Goal: Information Seeking & Learning: Check status

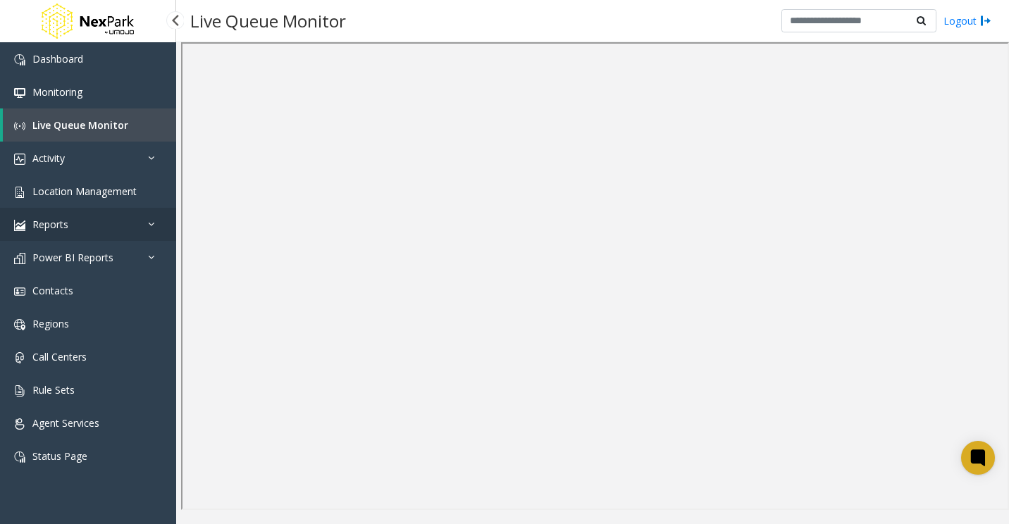
click at [154, 213] on link "Reports" at bounding box center [88, 224] width 176 height 33
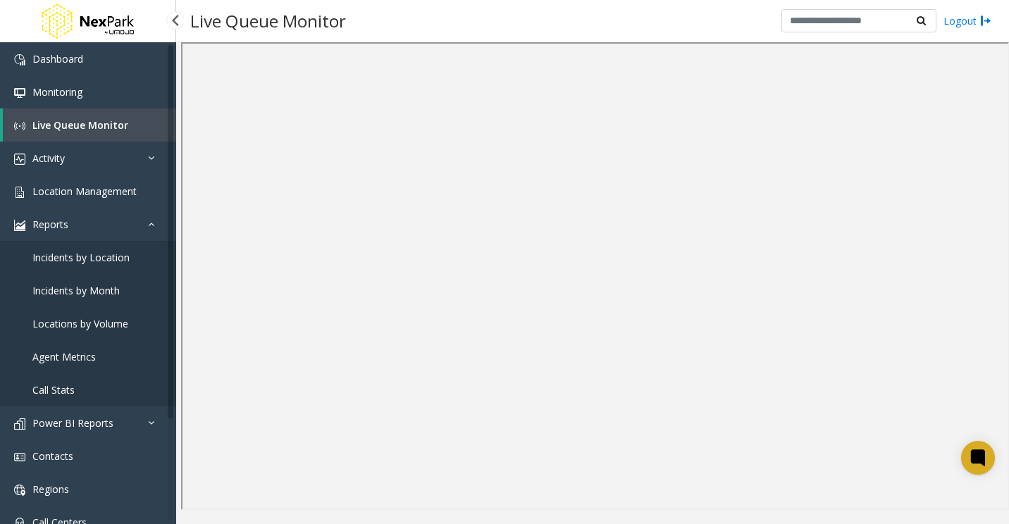
click at [82, 354] on span "Agent Metrics" at bounding box center [63, 356] width 63 height 13
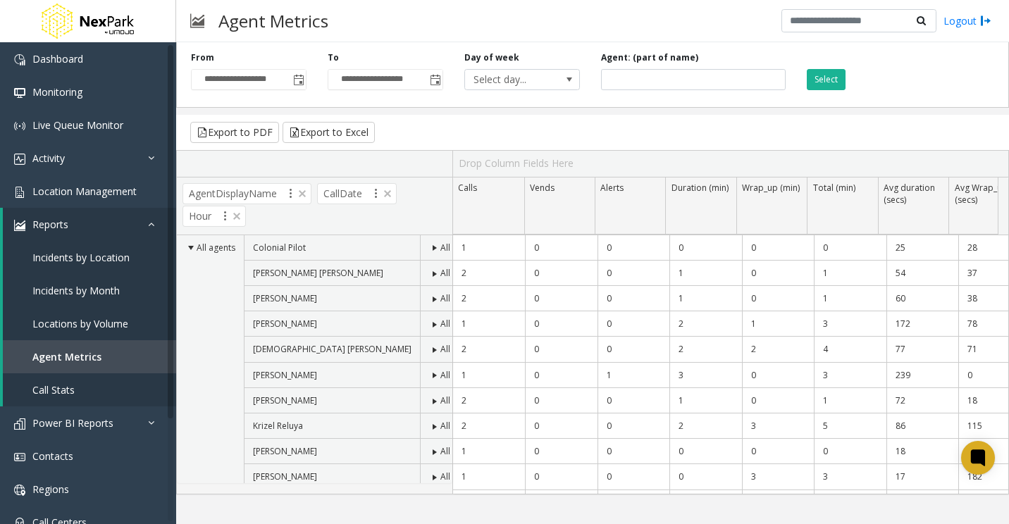
click at [429, 376] on span at bounding box center [434, 375] width 11 height 11
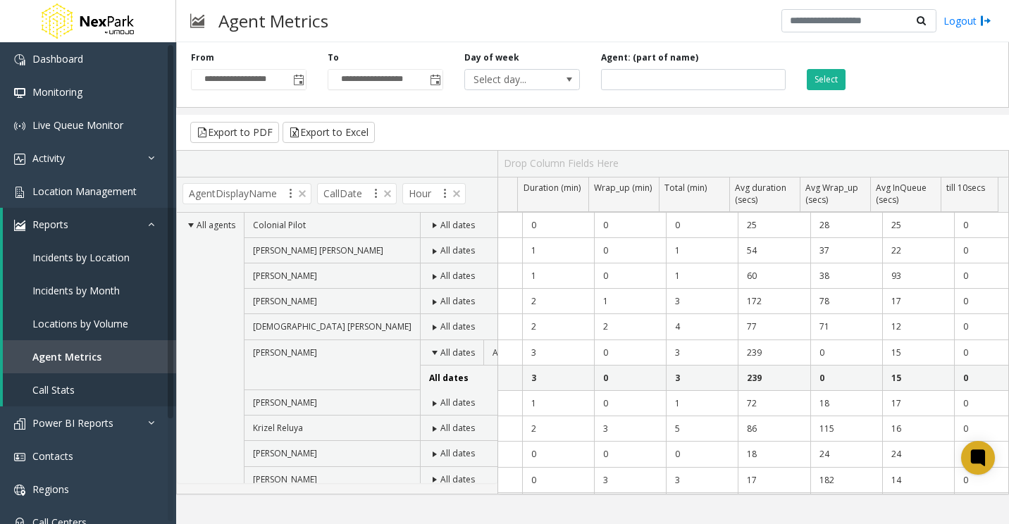
scroll to position [0, 206]
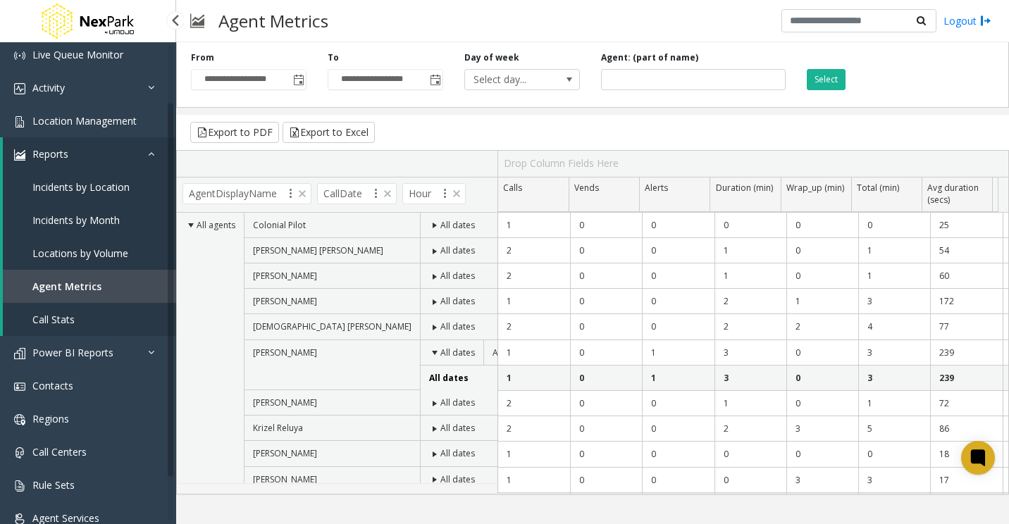
click at [92, 321] on link "Call Stats" at bounding box center [89, 319] width 173 height 33
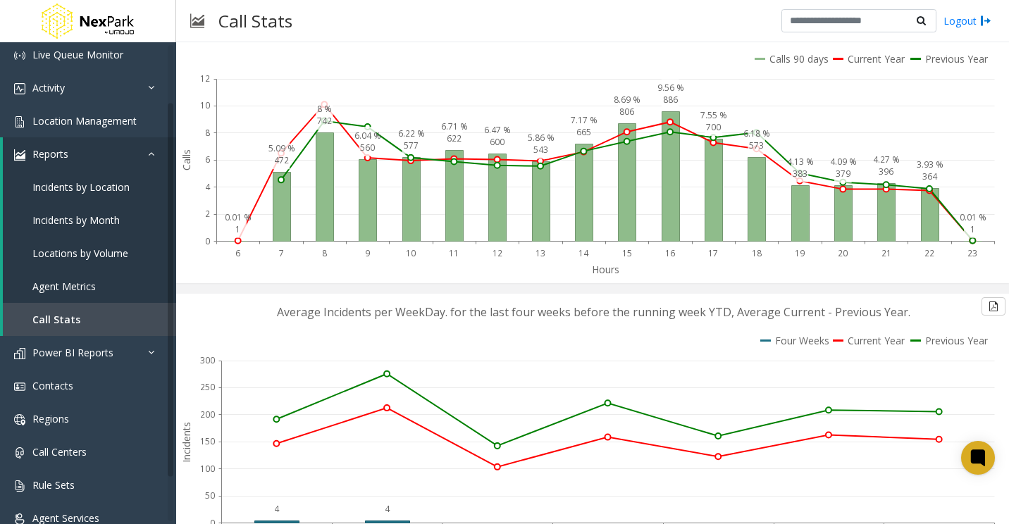
scroll to position [352, 0]
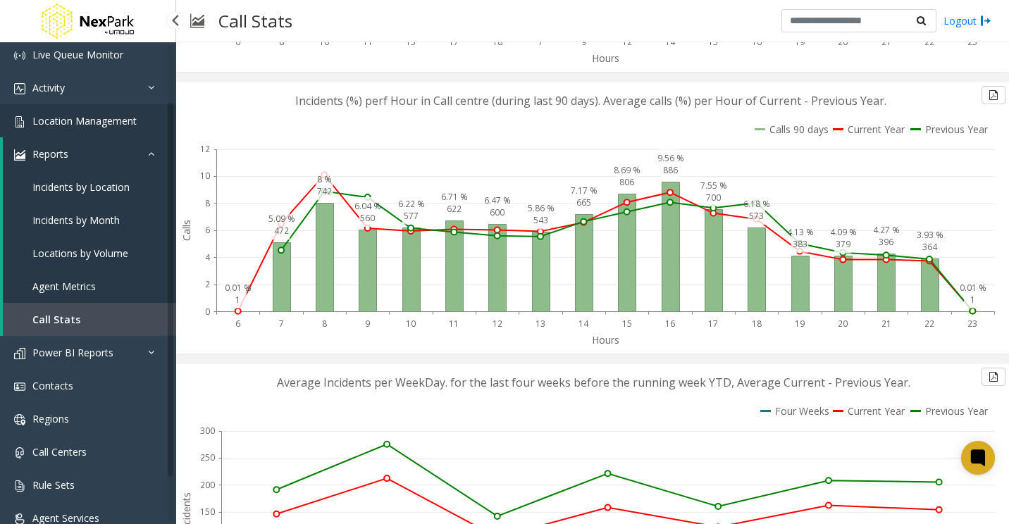
drag, startPoint x: 111, startPoint y: 153, endPoint x: 85, endPoint y: 167, distance: 29.6
click at [111, 153] on link "Reports" at bounding box center [89, 153] width 173 height 33
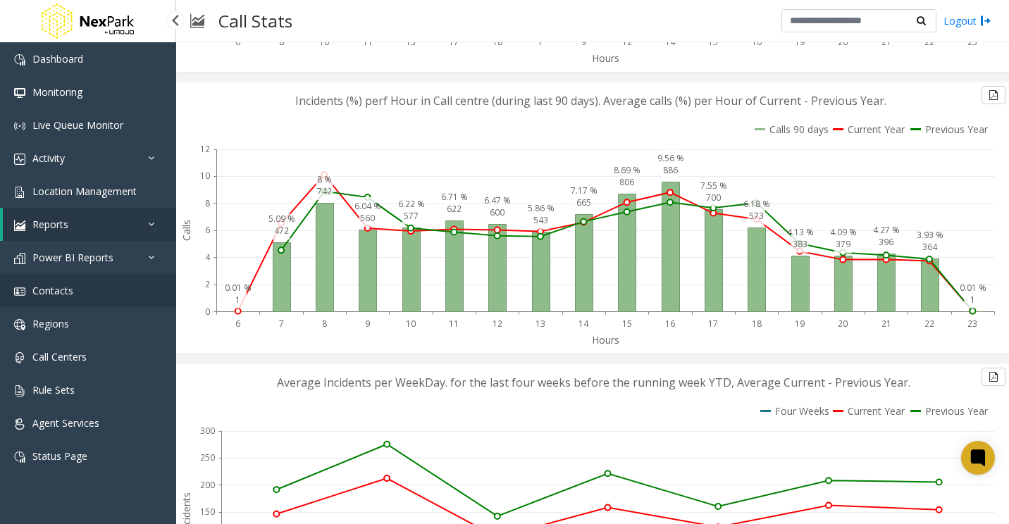
scroll to position [0, 0]
click at [89, 259] on span "Power BI Reports" at bounding box center [72, 257] width 81 height 13
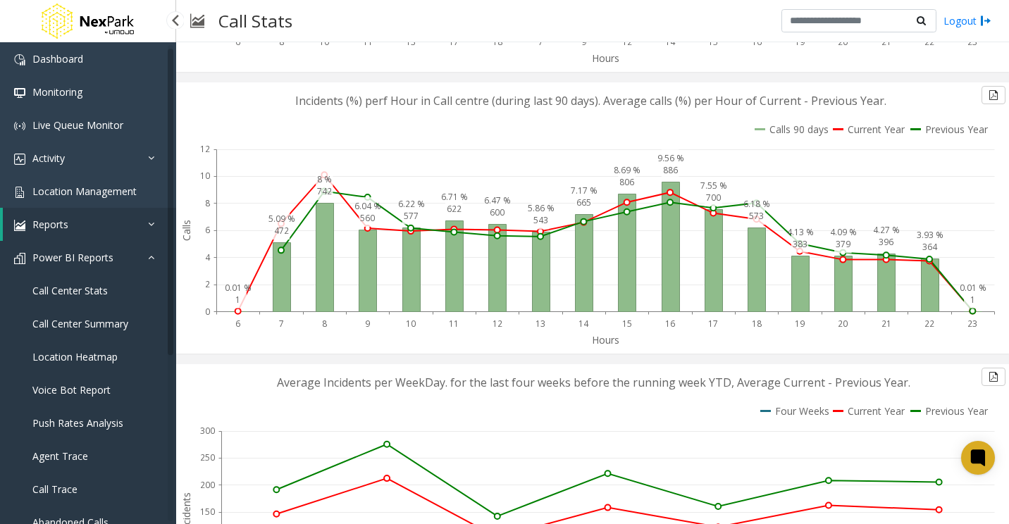
scroll to position [70, 0]
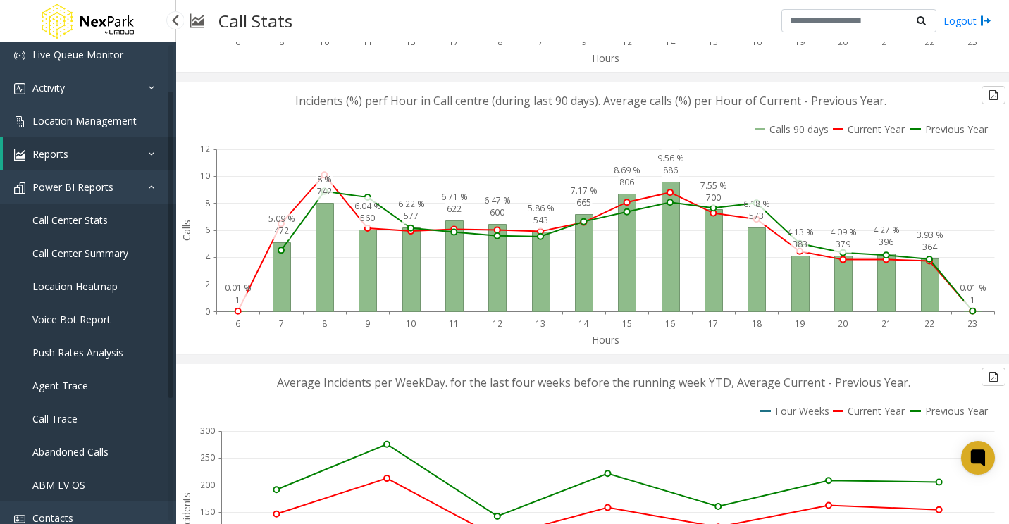
click at [74, 382] on span "Agent Trace" at bounding box center [60, 385] width 56 height 13
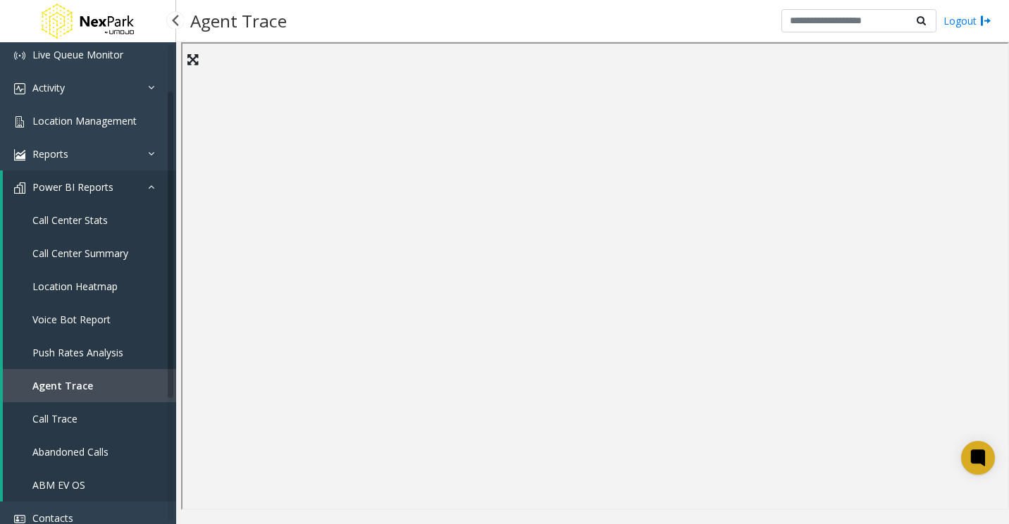
click at [89, 183] on span "Power BI Reports" at bounding box center [72, 186] width 81 height 13
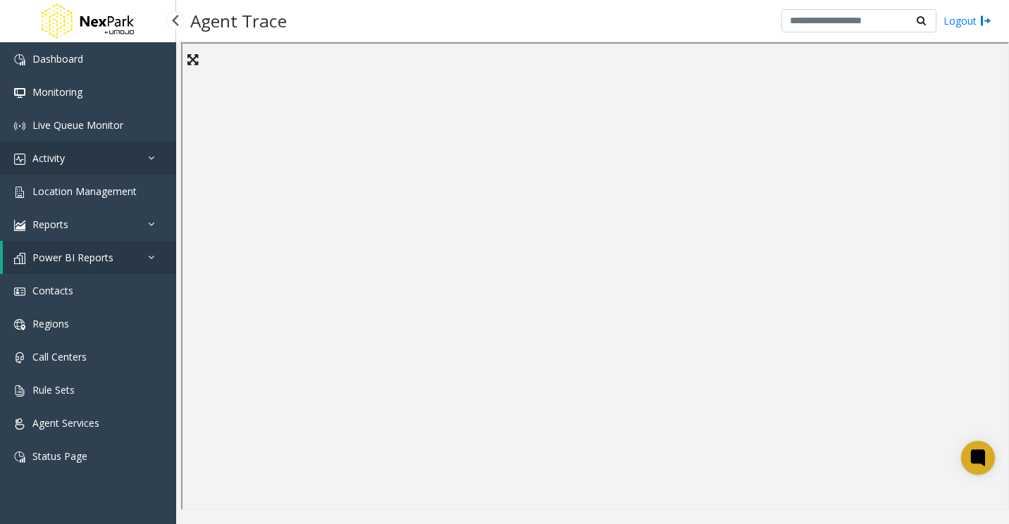
click at [113, 167] on link "Activity" at bounding box center [88, 158] width 176 height 33
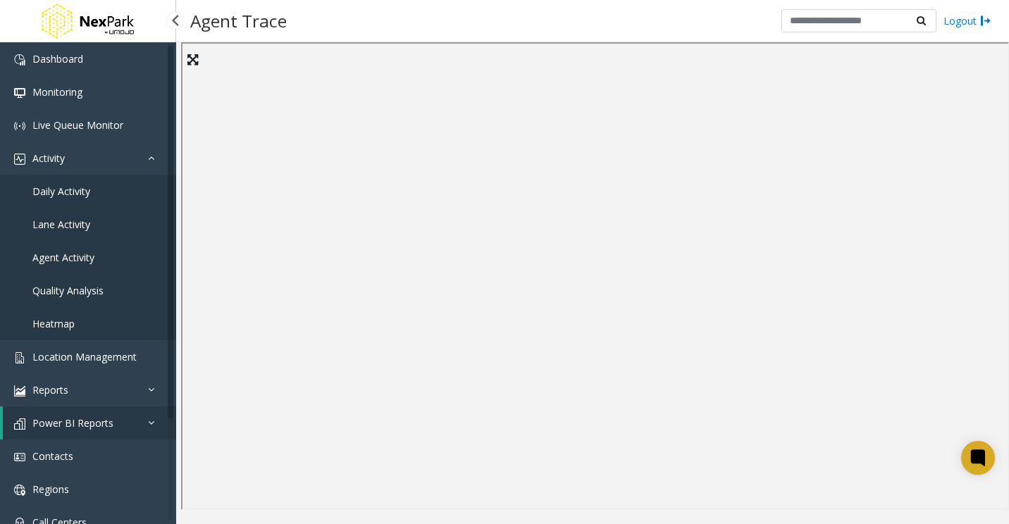
click at [82, 192] on span "Daily Activity" at bounding box center [61, 191] width 58 height 13
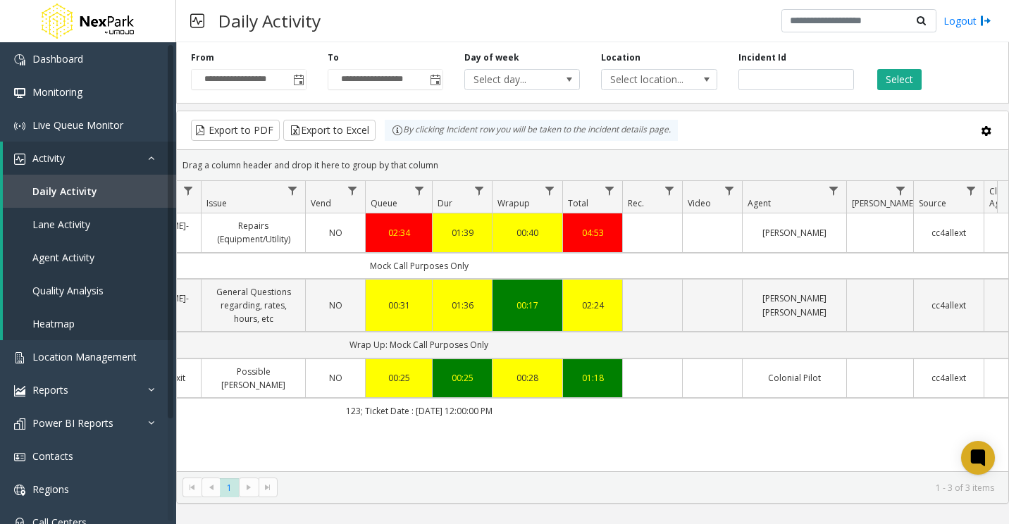
scroll to position [0, 410]
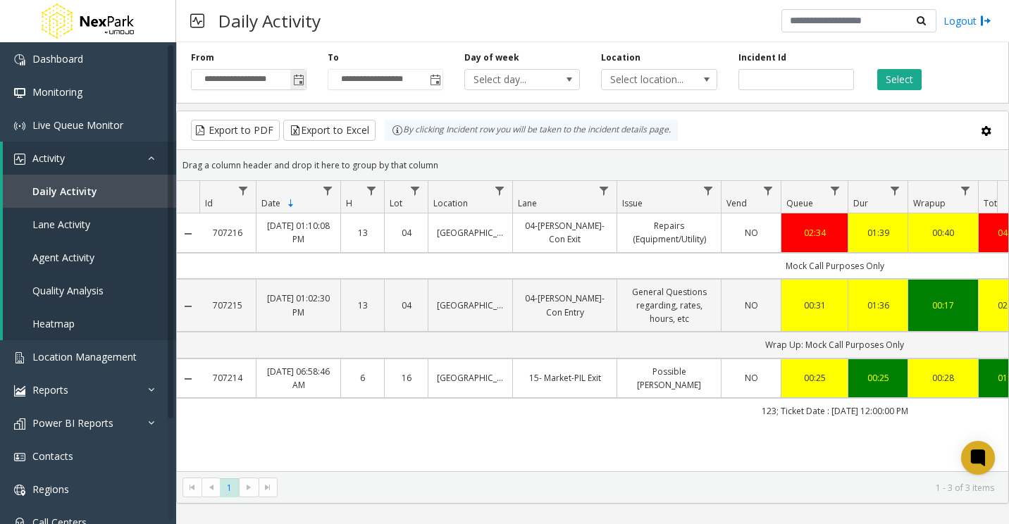
click at [300, 85] on span "Toggle popup" at bounding box center [298, 80] width 11 height 11
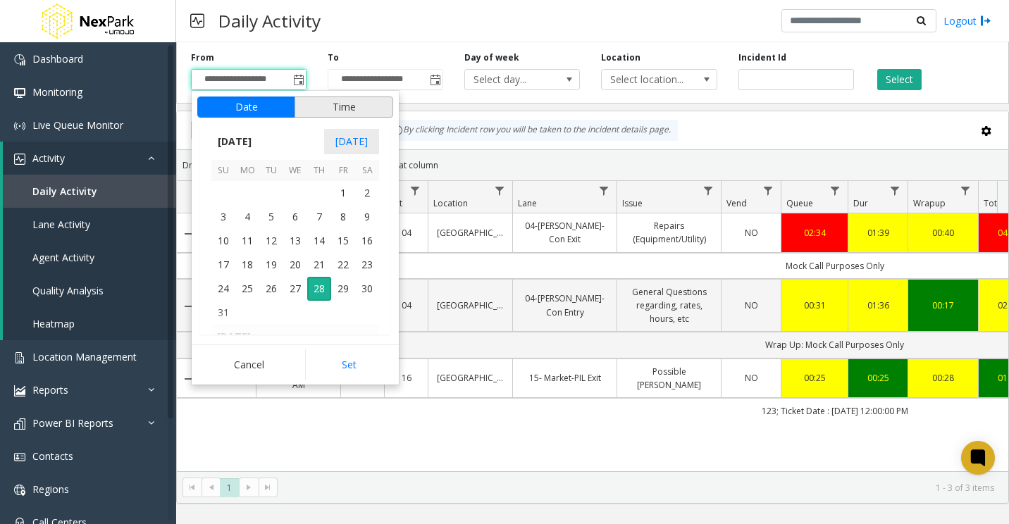
click at [344, 103] on button "Time" at bounding box center [344, 107] width 99 height 21
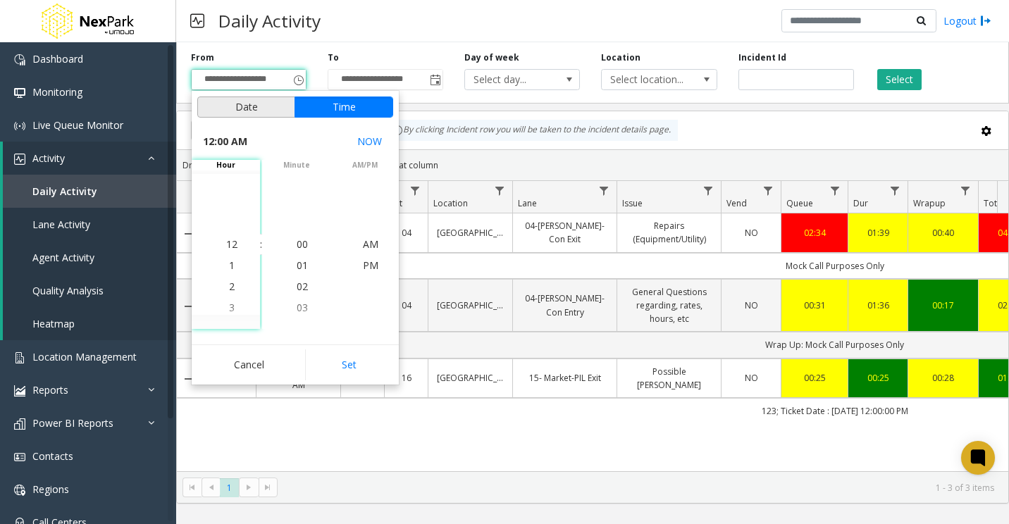
click at [260, 106] on button "Date" at bounding box center [246, 107] width 98 height 21
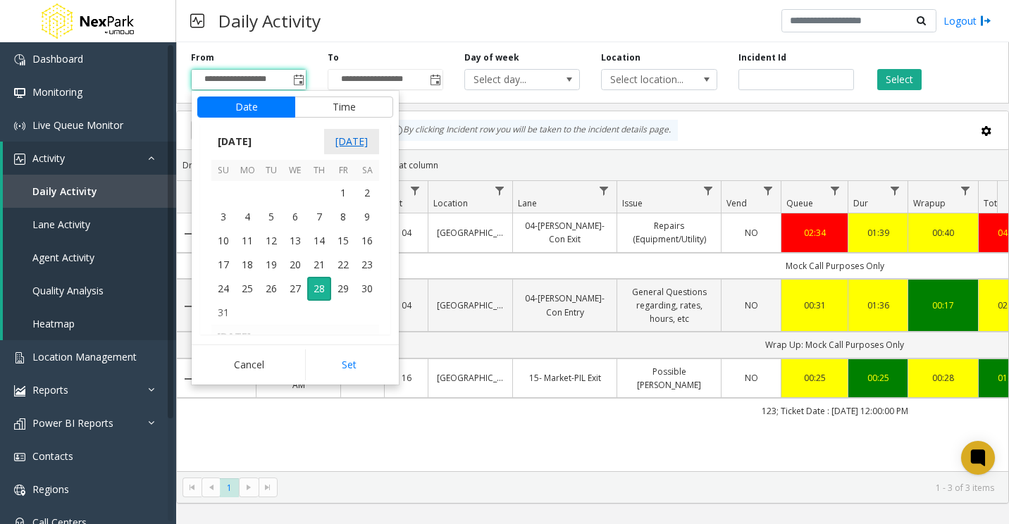
click at [347, 139] on span "[DATE]" at bounding box center [351, 141] width 55 height 25
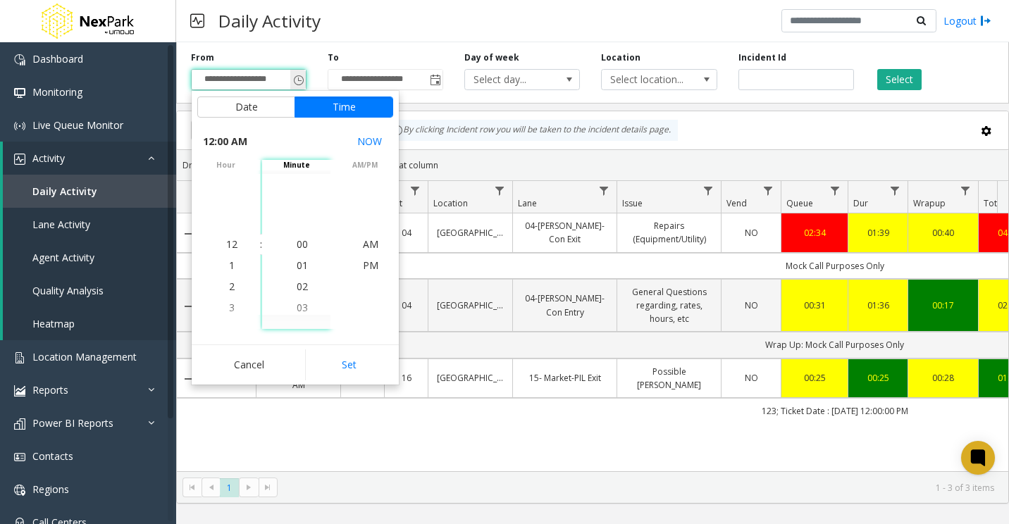
click at [267, 81] on input "**********" at bounding box center [249, 80] width 114 height 20
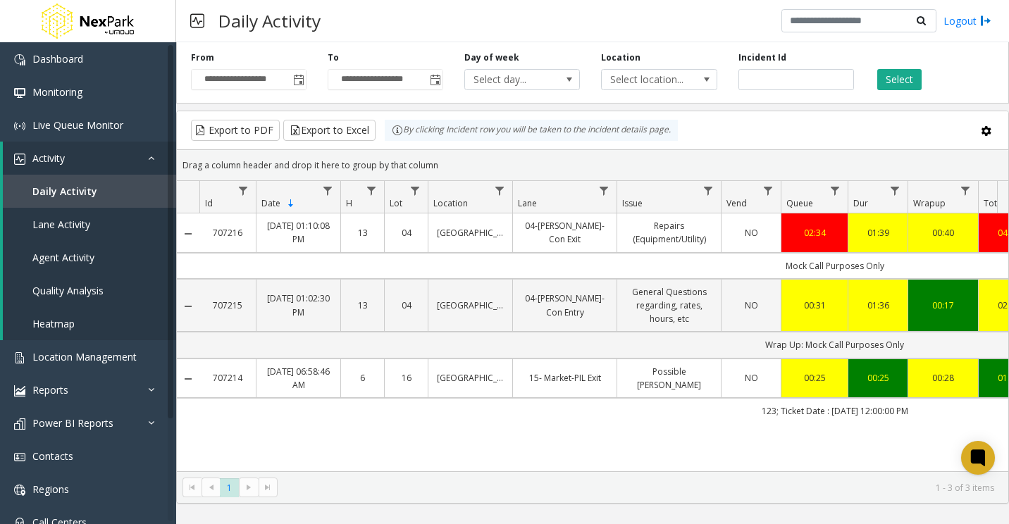
click at [321, 80] on div "**********" at bounding box center [385, 70] width 137 height 39
click at [297, 80] on span "Toggle popup" at bounding box center [298, 80] width 11 height 11
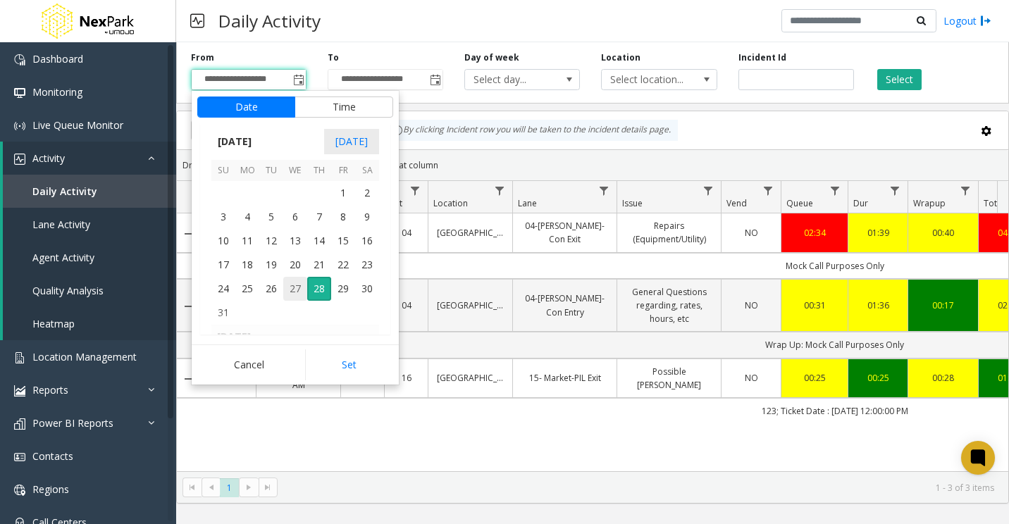
click at [291, 286] on span "27" at bounding box center [295, 289] width 24 height 24
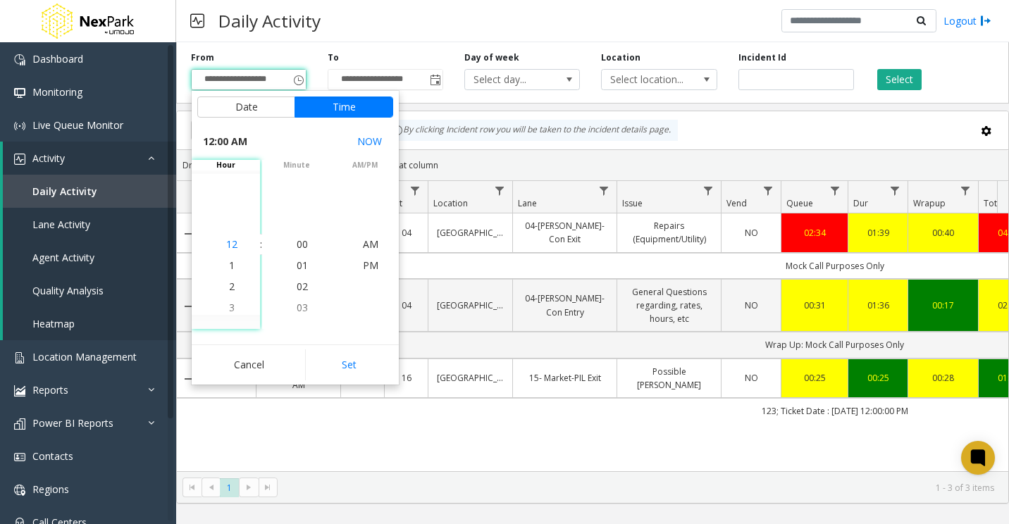
click at [227, 244] on span "12" at bounding box center [231, 243] width 11 height 13
click at [363, 242] on span "AM" at bounding box center [371, 243] width 16 height 13
click at [366, 238] on span "AM" at bounding box center [371, 243] width 16 height 13
click at [227, 247] on span "12" at bounding box center [231, 243] width 11 height 13
click at [363, 245] on span "AM" at bounding box center [371, 243] width 16 height 13
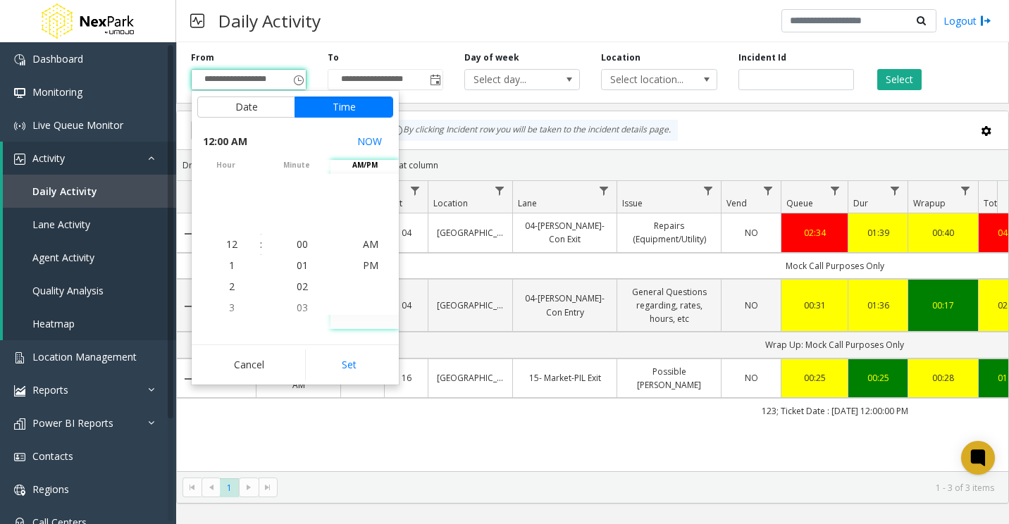
click at [346, 364] on button "Set" at bounding box center [349, 365] width 89 height 31
type input "**********"
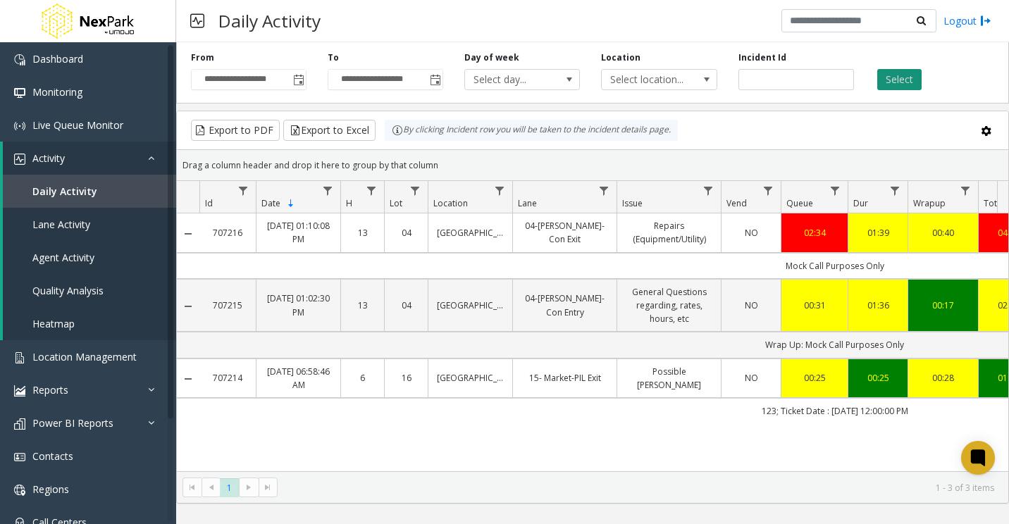
click at [895, 79] on button "Select" at bounding box center [899, 79] width 44 height 21
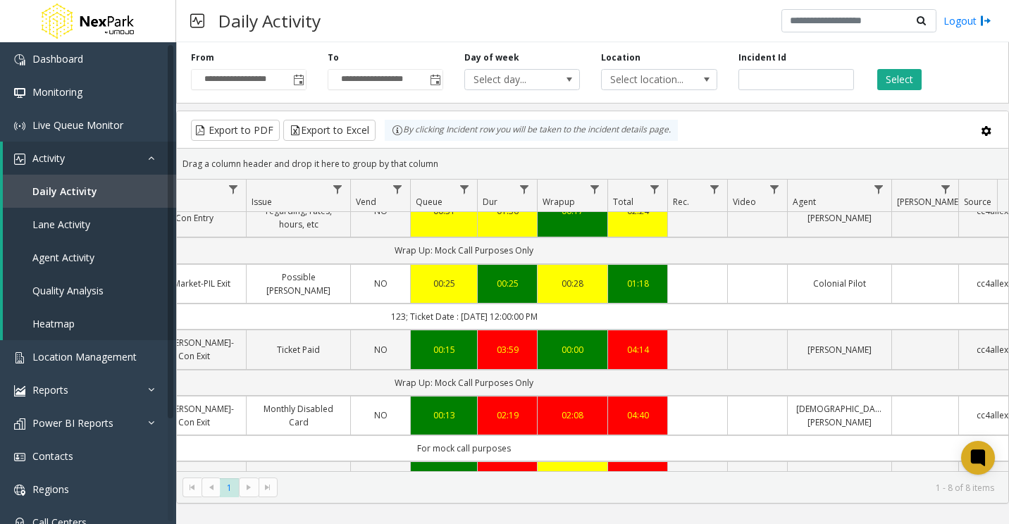
scroll to position [0, 352]
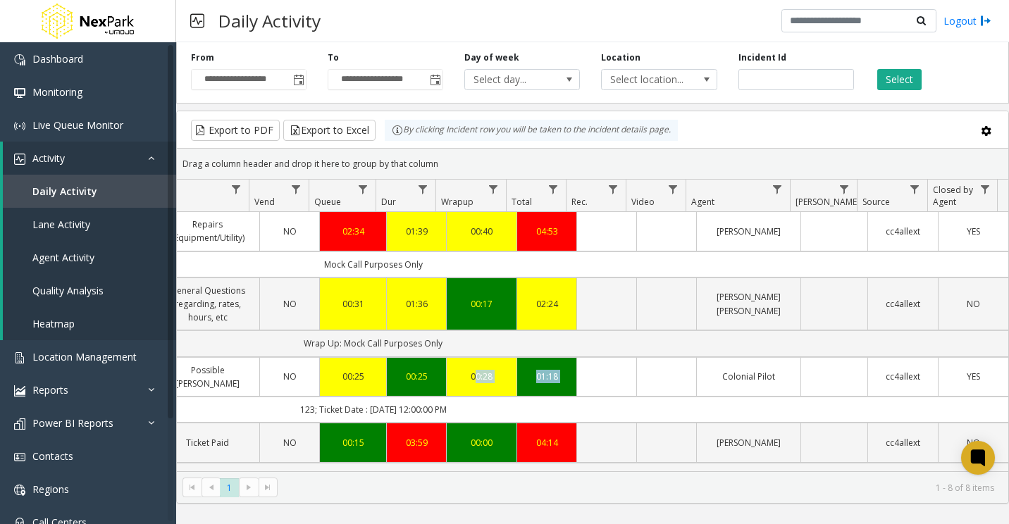
drag, startPoint x: 691, startPoint y: 378, endPoint x: 452, endPoint y: 384, distance: 239.0
click at [452, 384] on tr "707214 [DATE] 06:58:46 AM [GEOGRAPHIC_DATA] 15- Market-PIL Exit Possible Bill J…" at bounding box center [361, 376] width 1293 height 39
click at [615, 381] on td "Data table" at bounding box center [606, 376] width 60 height 39
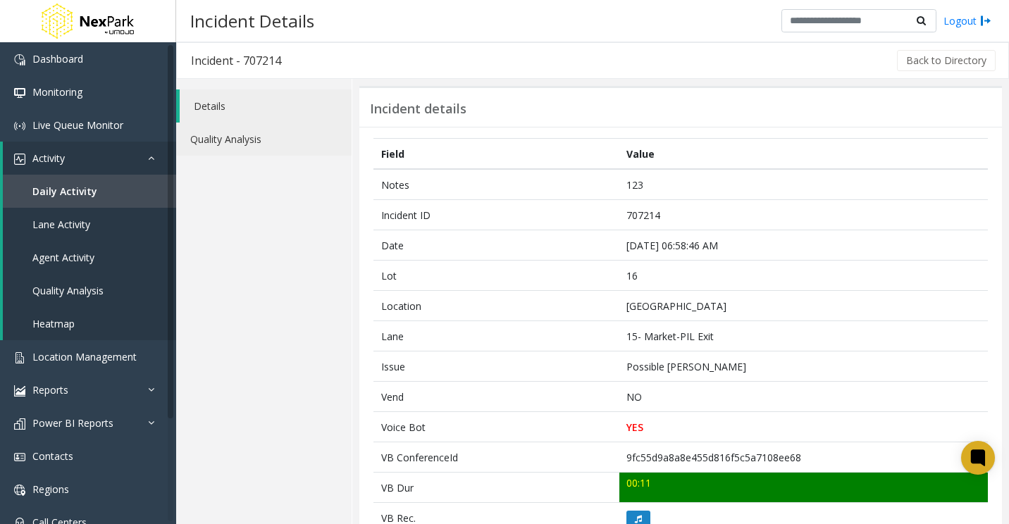
click at [210, 140] on link "Quality Analysis" at bounding box center [263, 139] width 175 height 33
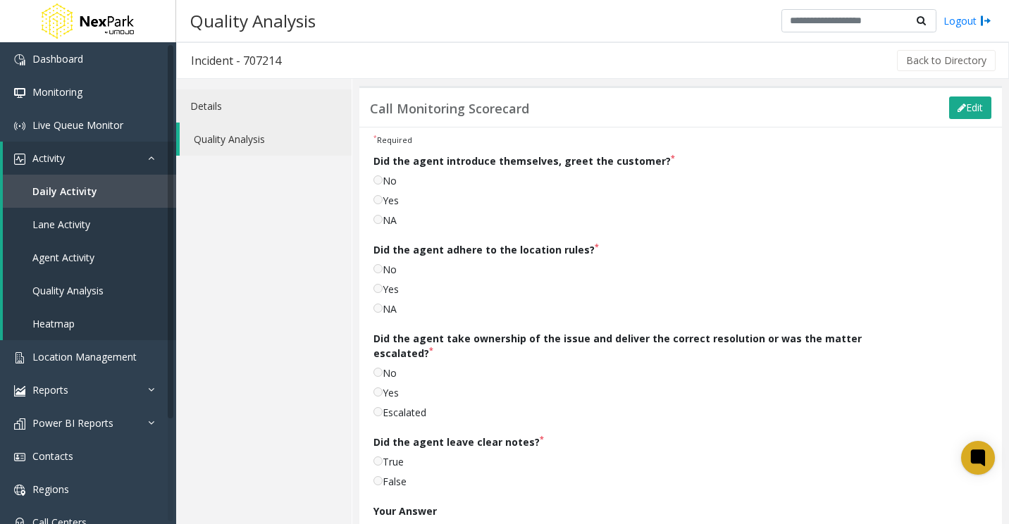
click at [209, 103] on link "Details" at bounding box center [263, 105] width 175 height 33
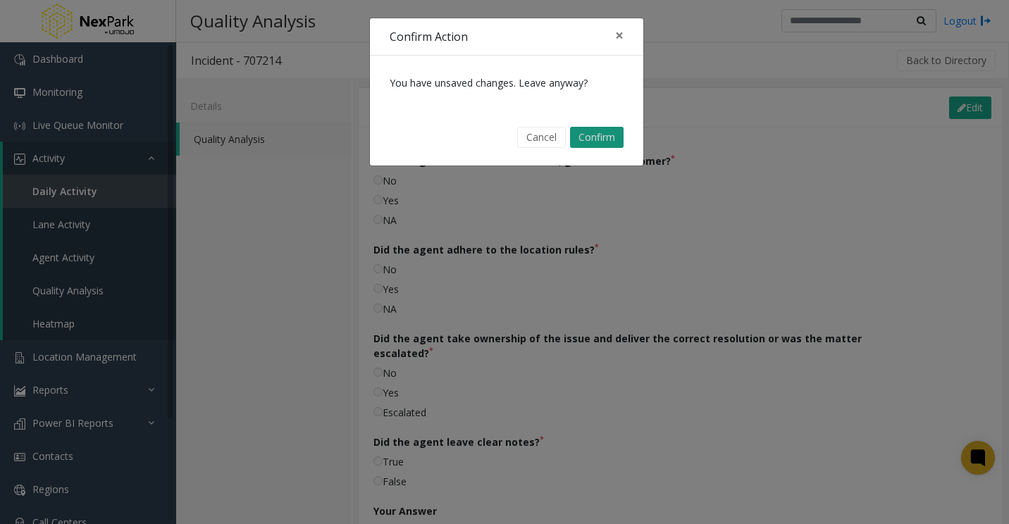
click at [600, 135] on button "Confirm" at bounding box center [597, 137] width 54 height 21
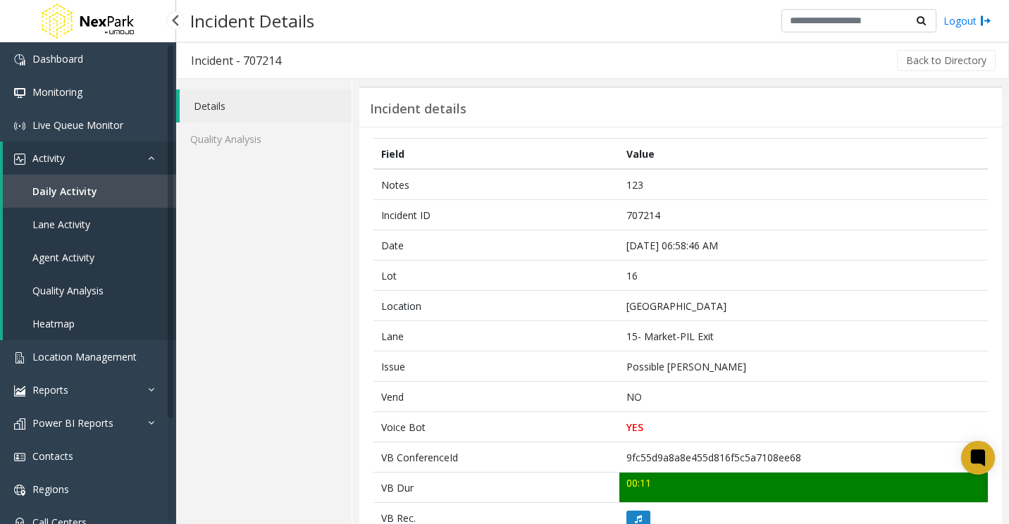
click at [95, 187] on link "Daily Activity" at bounding box center [89, 191] width 173 height 33
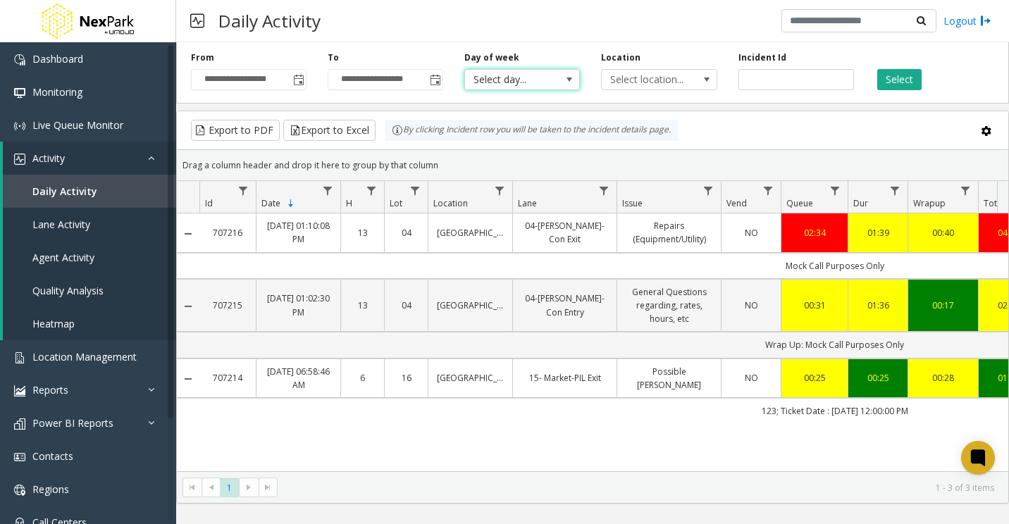
click at [548, 75] on span "Select day..." at bounding box center [511, 80] width 92 height 20
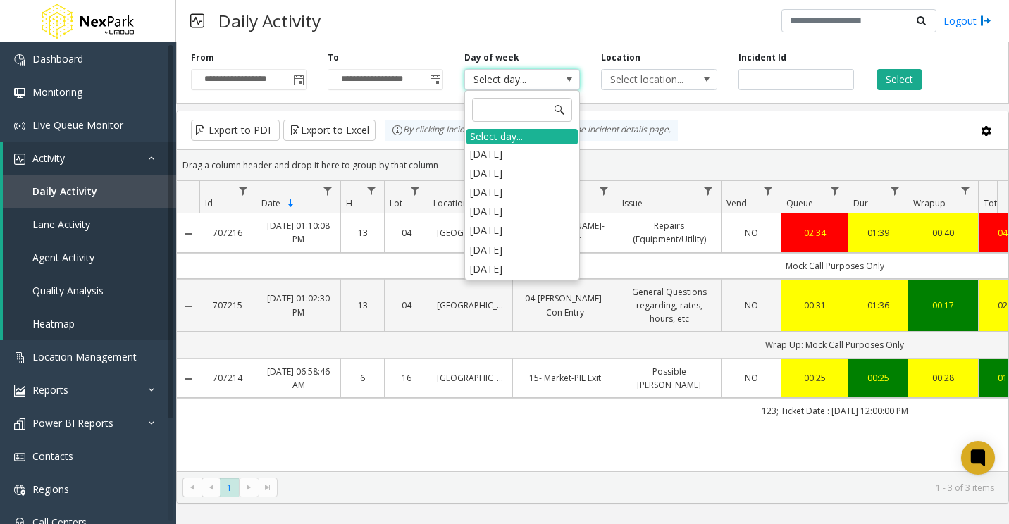
click at [541, 75] on span "Select day..." at bounding box center [511, 80] width 92 height 20
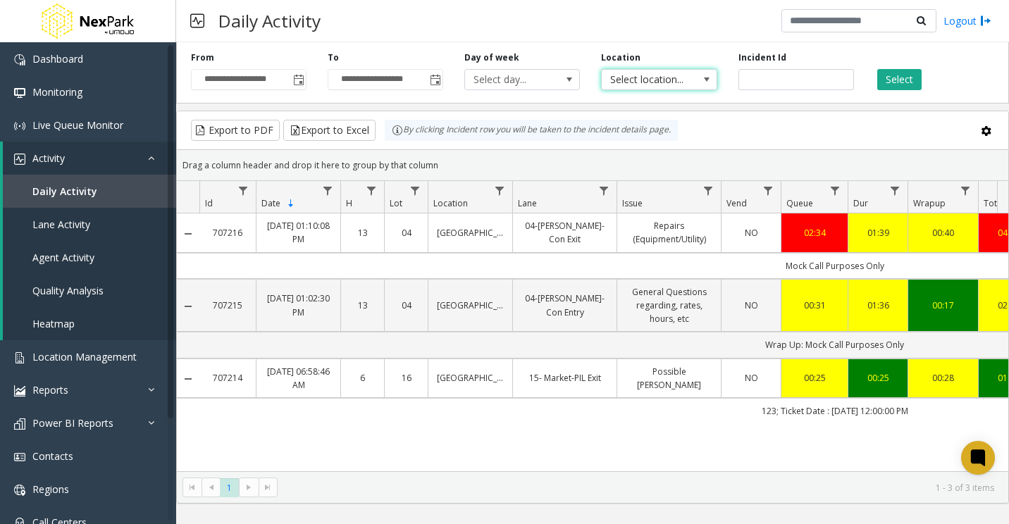
click at [660, 73] on span "Select location..." at bounding box center [648, 80] width 92 height 20
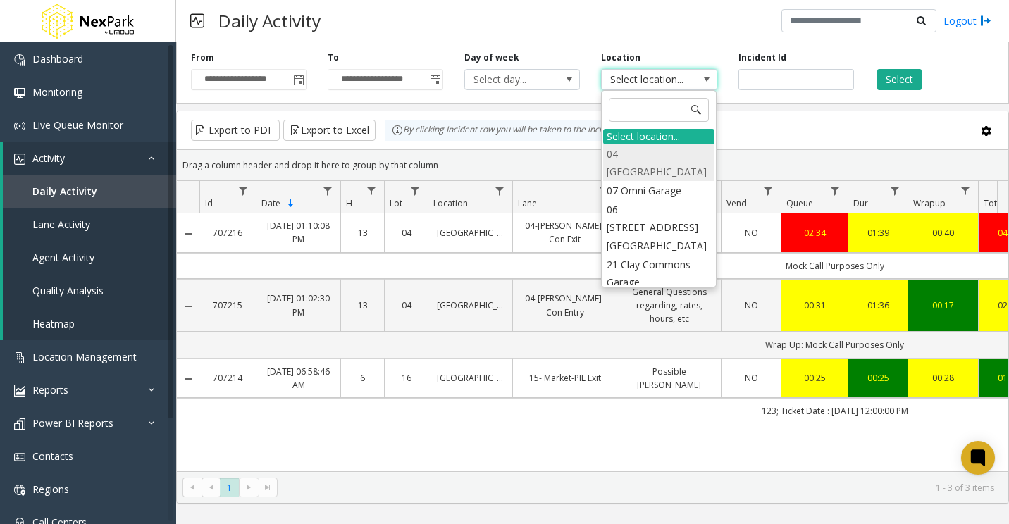
click at [659, 154] on li "04 [GEOGRAPHIC_DATA]" at bounding box center [658, 162] width 111 height 37
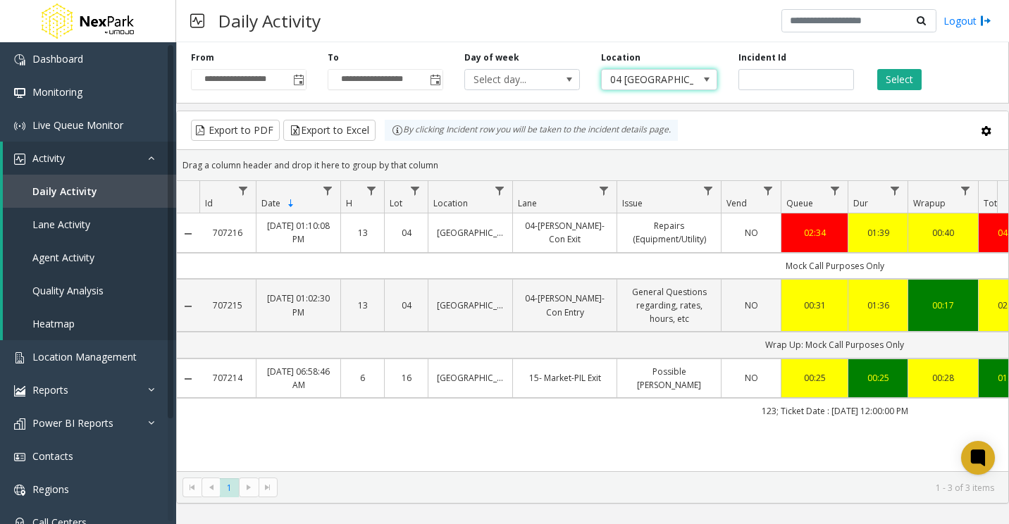
click at [667, 84] on span "04 [GEOGRAPHIC_DATA]" at bounding box center [648, 80] width 92 height 20
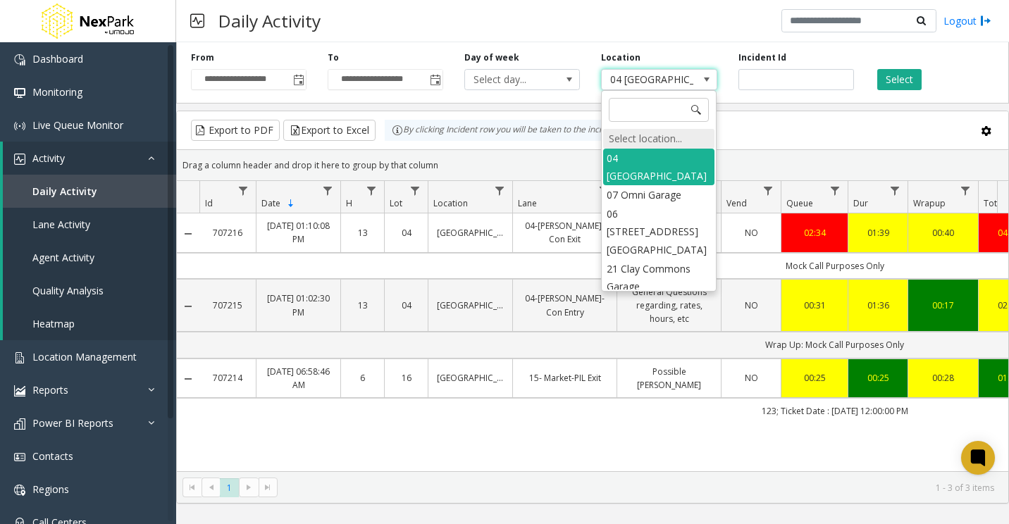
click at [659, 134] on div "Select location..." at bounding box center [658, 139] width 111 height 20
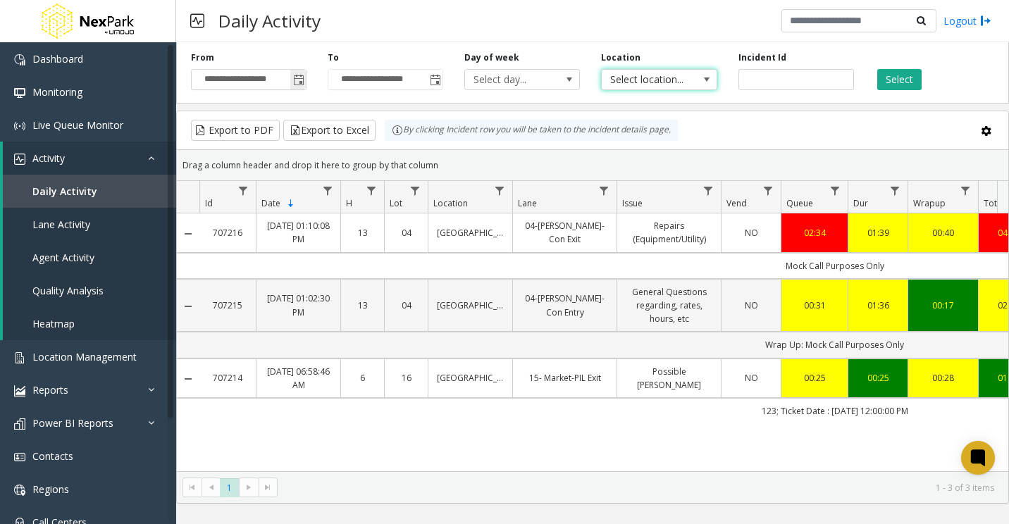
click at [303, 80] on span "Toggle popup" at bounding box center [298, 80] width 11 height 11
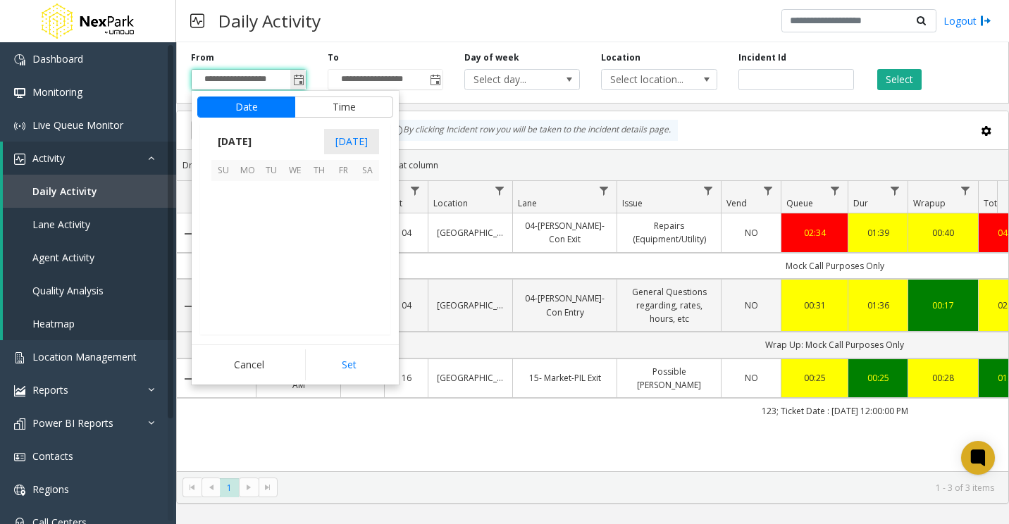
scroll to position [252754, 0]
click at [355, 144] on span "[DATE]" at bounding box center [351, 141] width 55 height 25
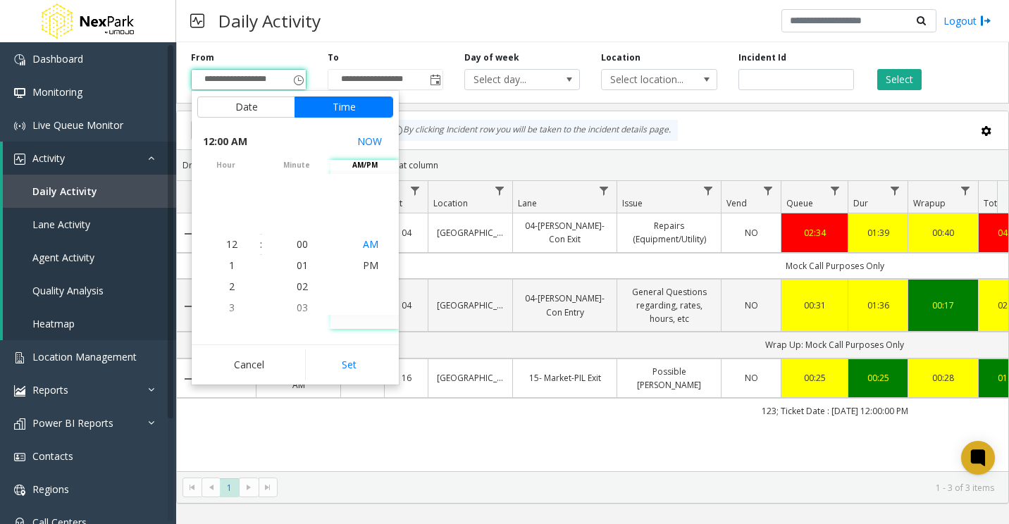
click at [370, 247] on span "AM" at bounding box center [371, 243] width 16 height 13
click at [230, 264] on span "11" at bounding box center [231, 265] width 11 height 13
click at [229, 245] on span "11" at bounding box center [231, 243] width 11 height 13
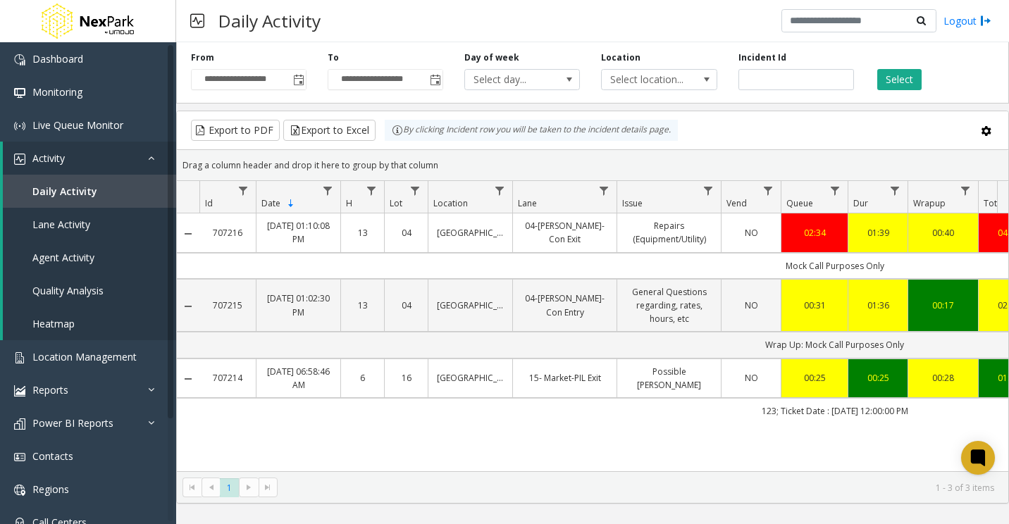
click at [479, 144] on kendo-grid-toolbar "Export to PDF Export to Excel By clicking Incident row you will be taken to the…" at bounding box center [593, 130] width 832 height 39
click at [295, 81] on span "Toggle popup" at bounding box center [298, 80] width 11 height 11
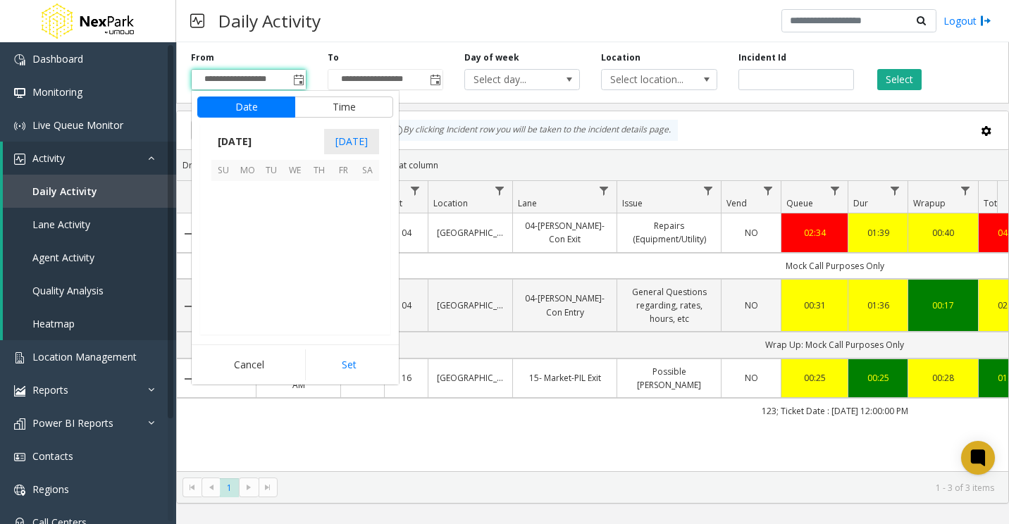
scroll to position [252754, 0]
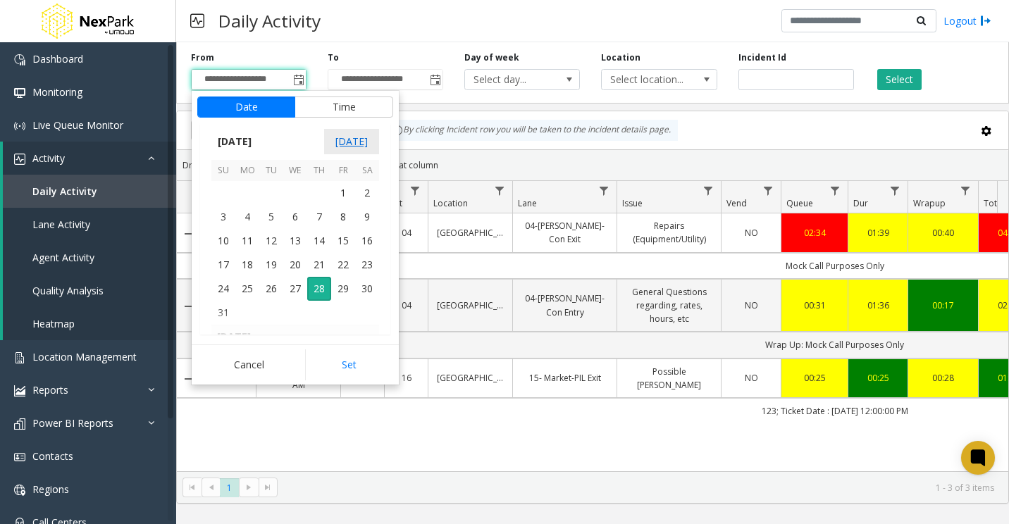
click at [362, 138] on span "[DATE]" at bounding box center [351, 141] width 55 height 25
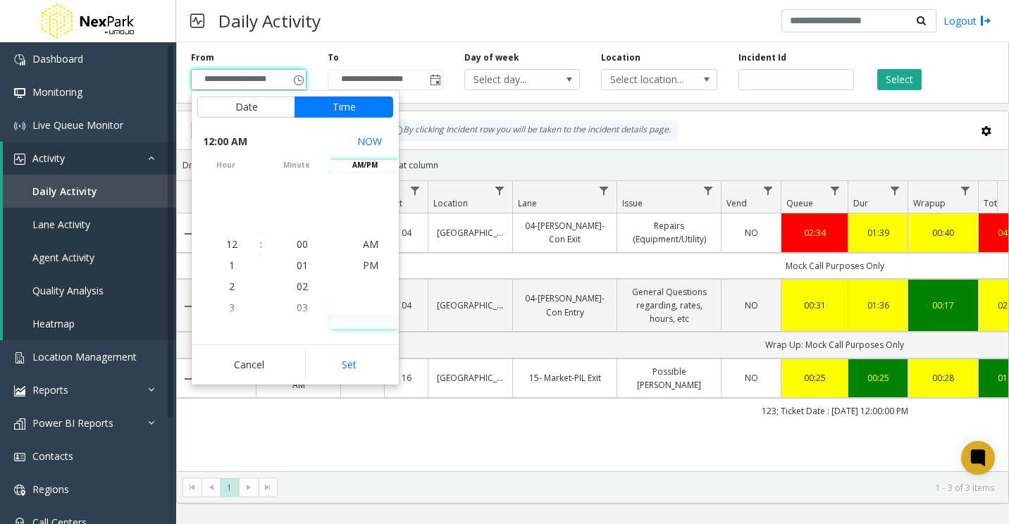
click at [365, 168] on span "AM/PM" at bounding box center [365, 165] width 68 height 11
click at [365, 244] on span "AM" at bounding box center [371, 243] width 16 height 13
click at [229, 245] on span "11" at bounding box center [231, 243] width 11 height 13
click at [228, 226] on span "10" at bounding box center [231, 222] width 11 height 13
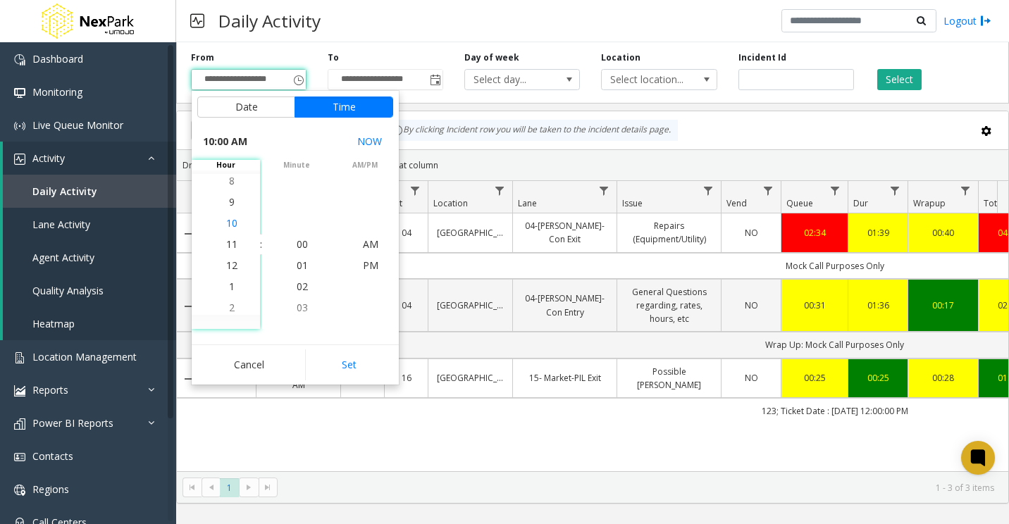
scroll to position [211, 0]
click at [231, 247] on span "10" at bounding box center [231, 243] width 11 height 13
click at [352, 361] on button "Set" at bounding box center [349, 365] width 89 height 31
type input "**********"
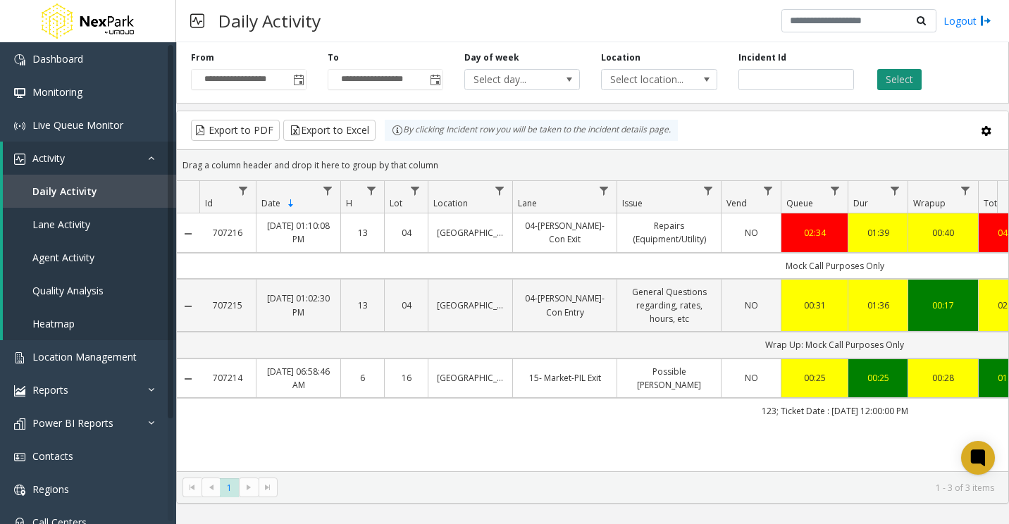
click at [888, 86] on button "Select" at bounding box center [899, 79] width 44 height 21
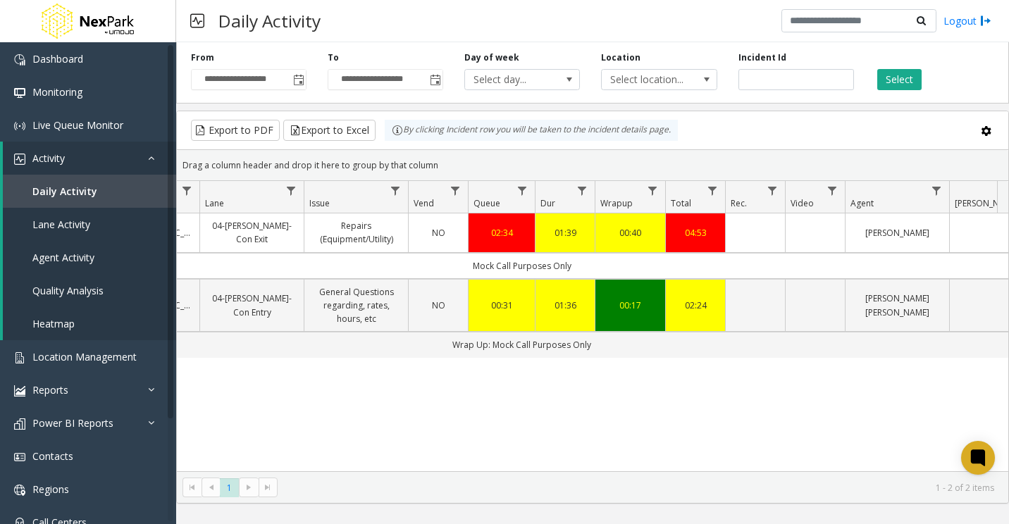
scroll to position [0, 315]
